Goal: Transaction & Acquisition: Book appointment/travel/reservation

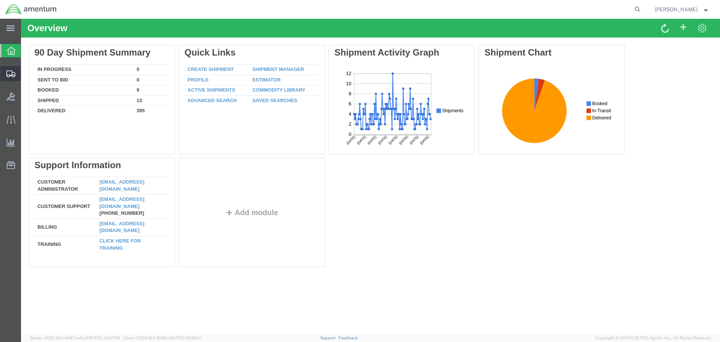
click at [10, 73] on icon at bounding box center [10, 74] width 9 height 7
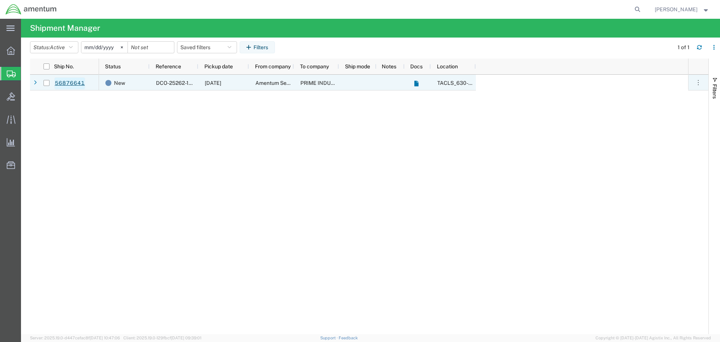
click at [70, 83] on link "56876641" at bounding box center [69, 83] width 31 height 12
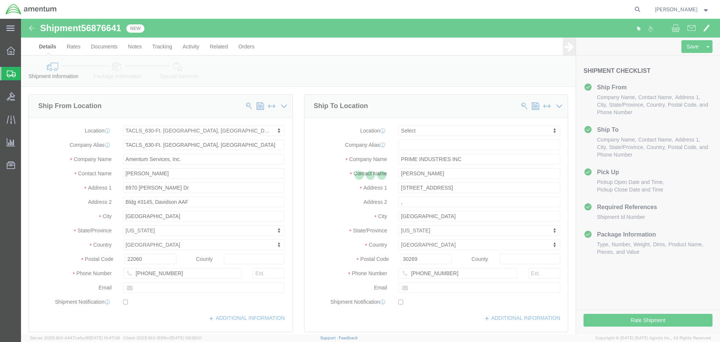
select select "42715"
select select
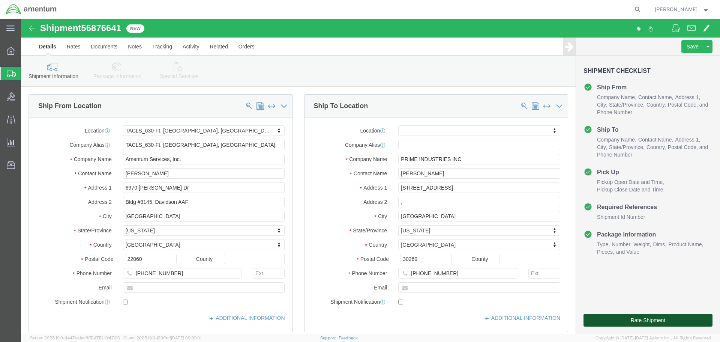
click button "Rate Shipment"
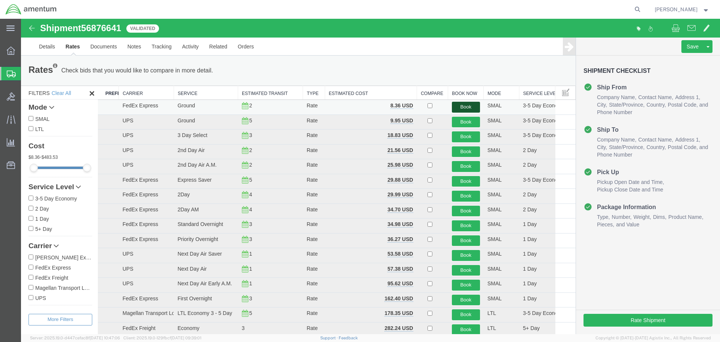
click at [465, 106] on button "Book" at bounding box center [466, 107] width 28 height 11
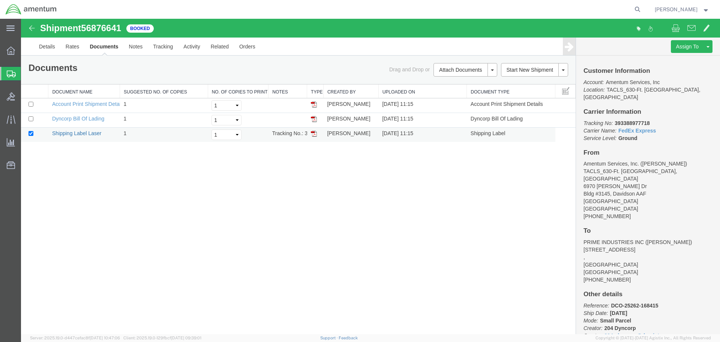
click at [71, 134] on link "Shipping Label Laser" at bounding box center [77, 133] width 50 height 6
